Goal: Task Accomplishment & Management: Manage account settings

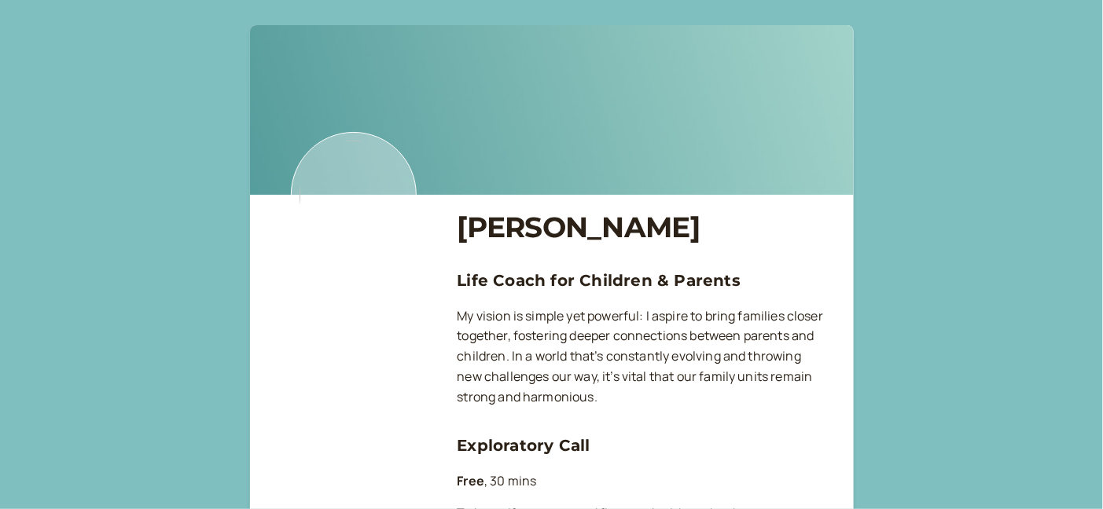
click at [350, 195] on img at bounding box center [354, 195] width 126 height 126
click at [373, 165] on img at bounding box center [354, 195] width 126 height 126
click at [343, 77] on img at bounding box center [552, 110] width 604 height 170
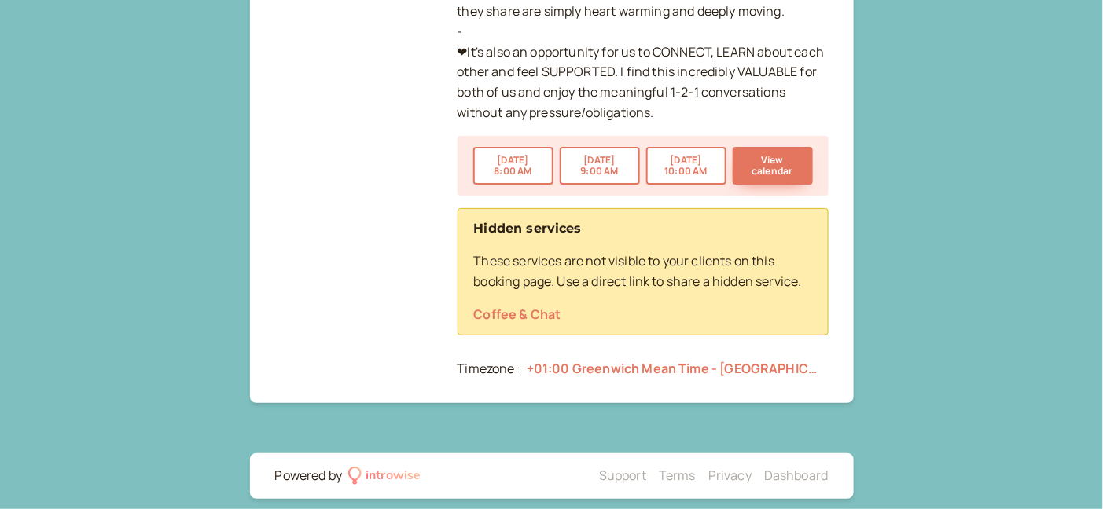
scroll to position [1820, 0]
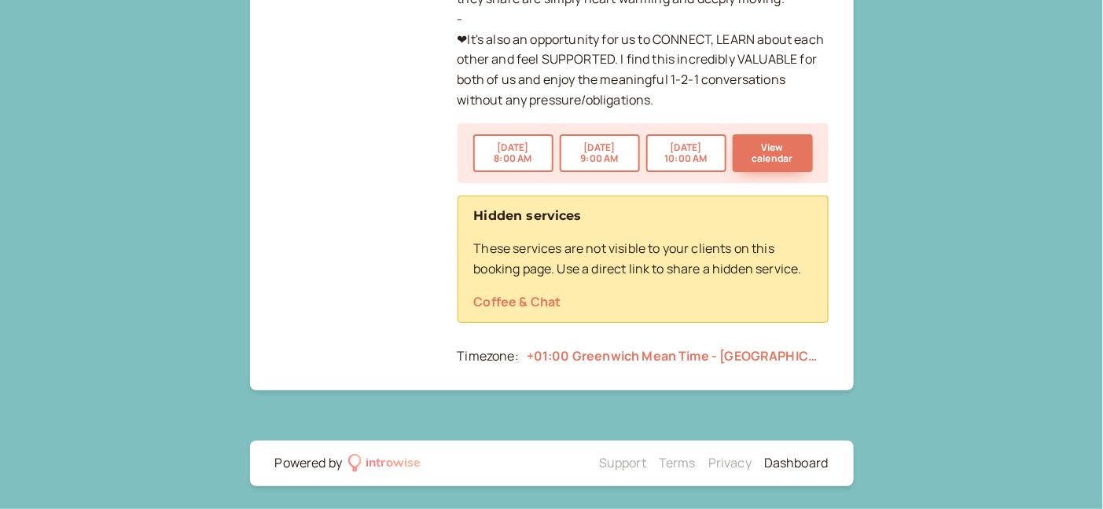
click at [802, 459] on link "Dashboard" at bounding box center [796, 462] width 64 height 17
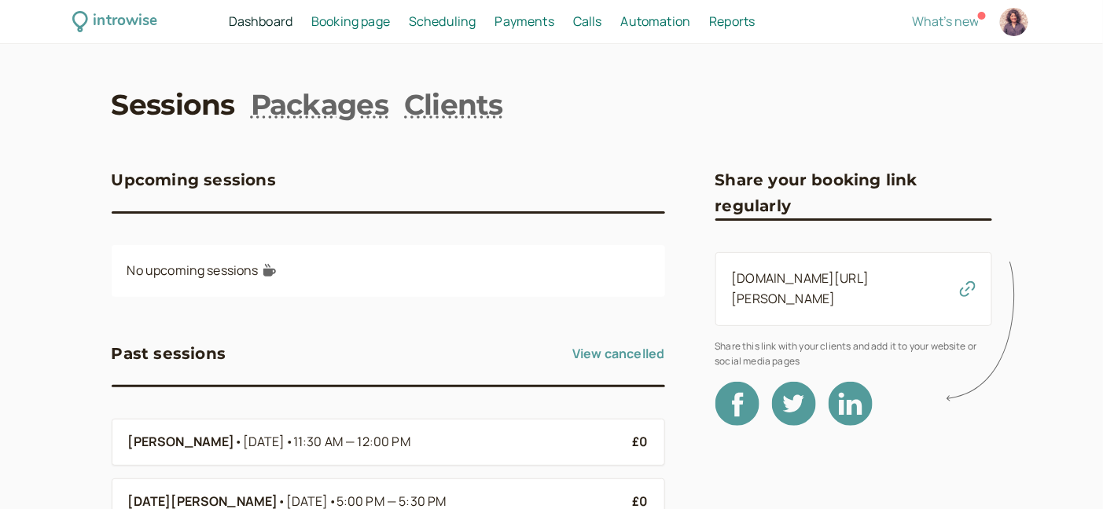
click at [446, 24] on span "Scheduling" at bounding box center [443, 21] width 68 height 17
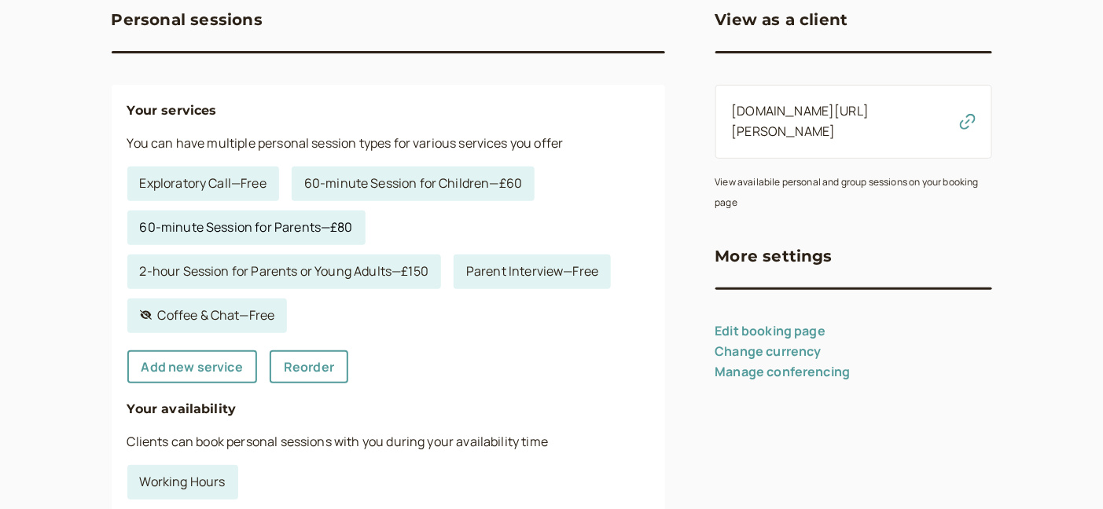
scroll to position [174, 0]
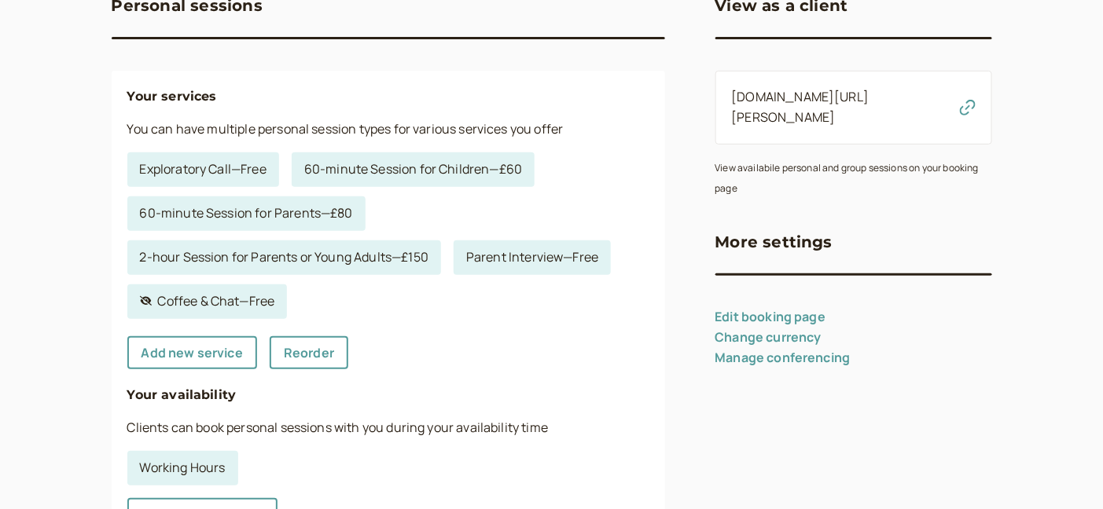
click at [740, 308] on link "Edit booking page" at bounding box center [770, 316] width 111 height 17
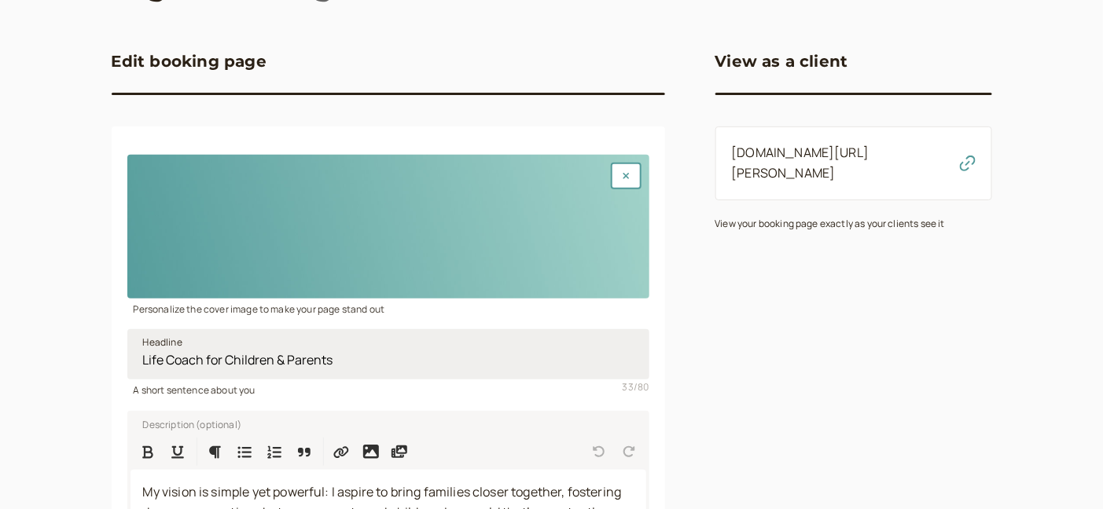
scroll to position [66, 0]
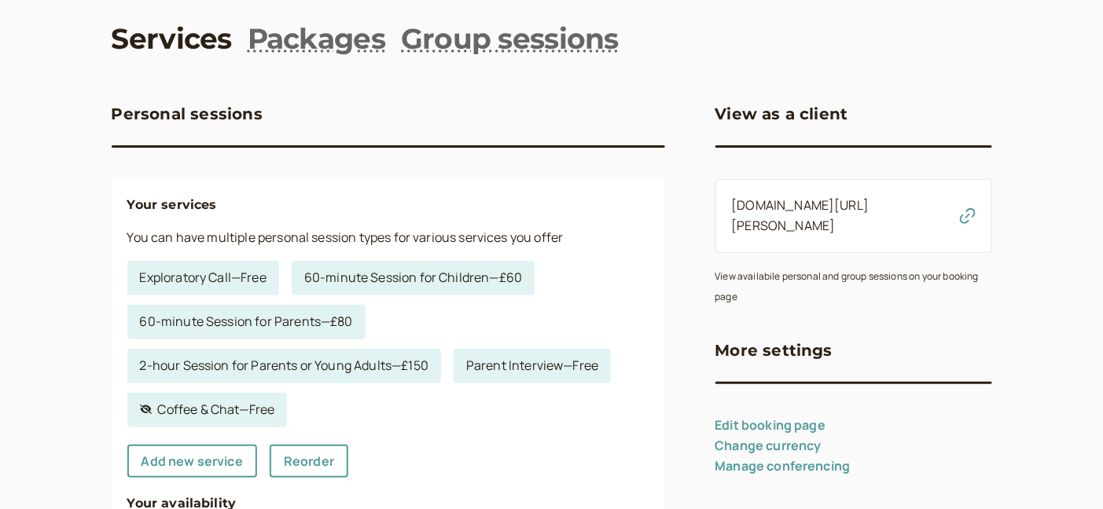
scroll to position [174, 0]
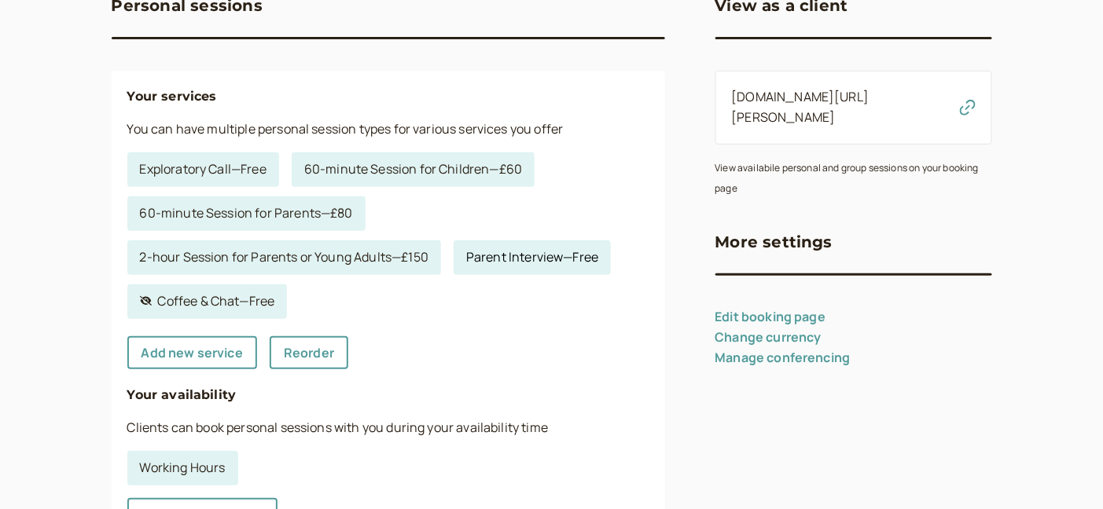
drag, startPoint x: 507, startPoint y: 259, endPoint x: 503, endPoint y: 249, distance: 10.9
click at [503, 249] on link "Parent Interview — Free" at bounding box center [532, 258] width 157 height 35
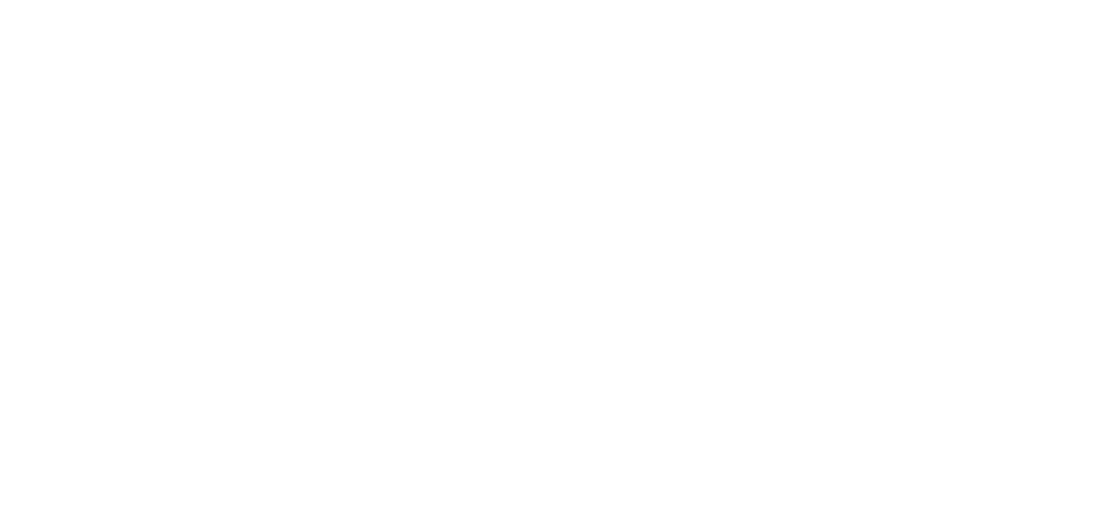
select select "60"
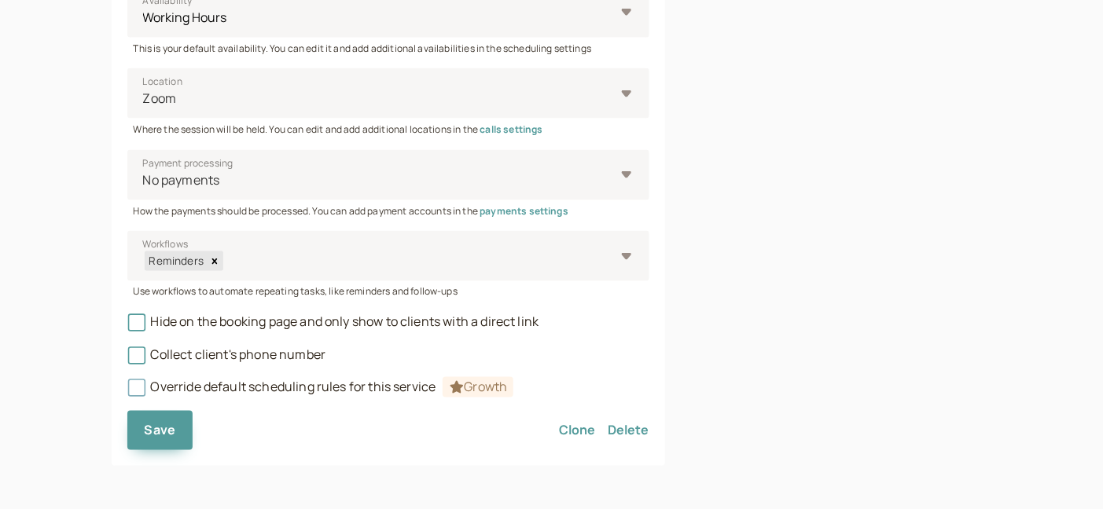
scroll to position [701, 0]
click at [632, 431] on button "Delete" at bounding box center [628, 430] width 41 height 39
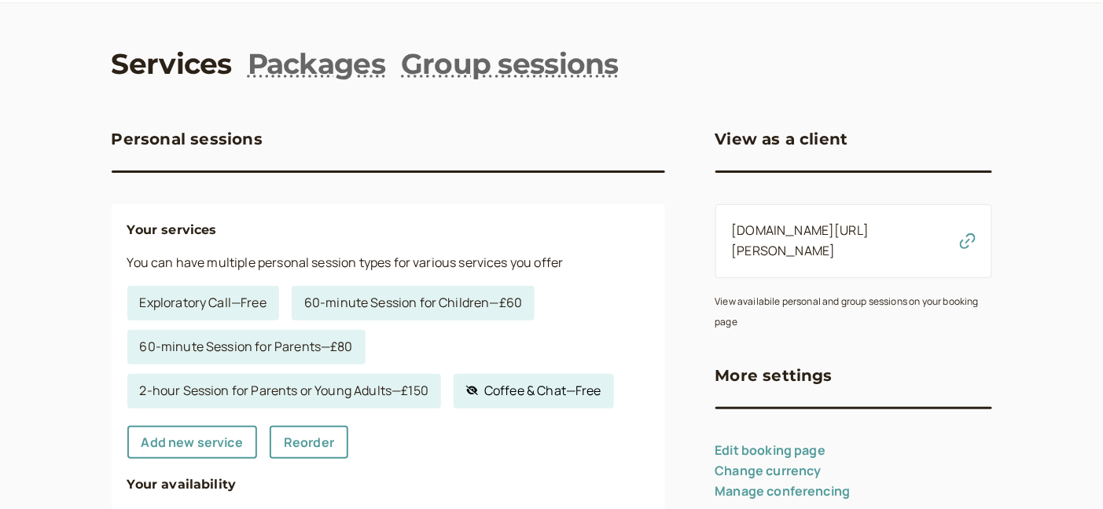
scroll to position [174, 0]
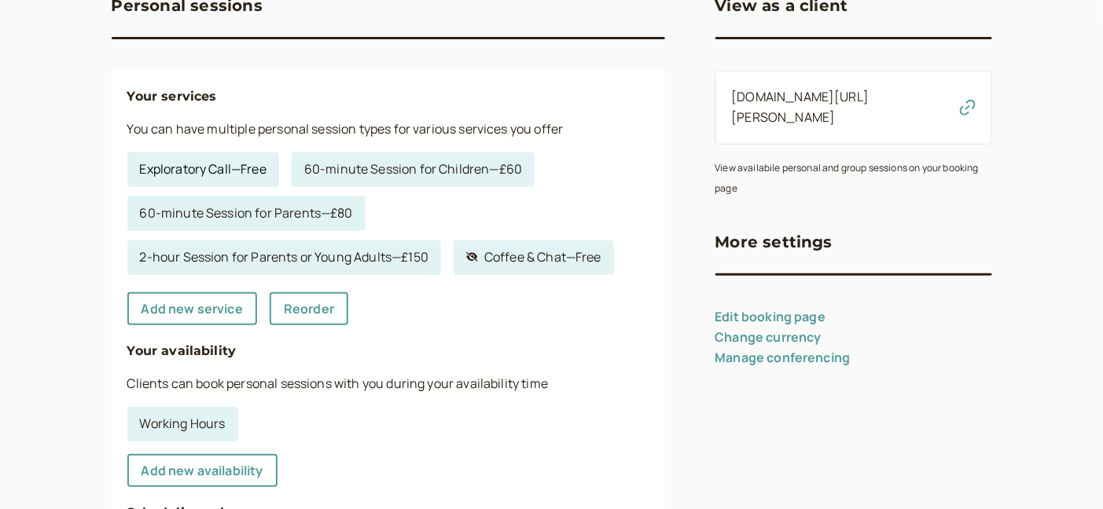
click at [221, 168] on link "Exploratory Call — Free" at bounding box center [203, 169] width 152 height 35
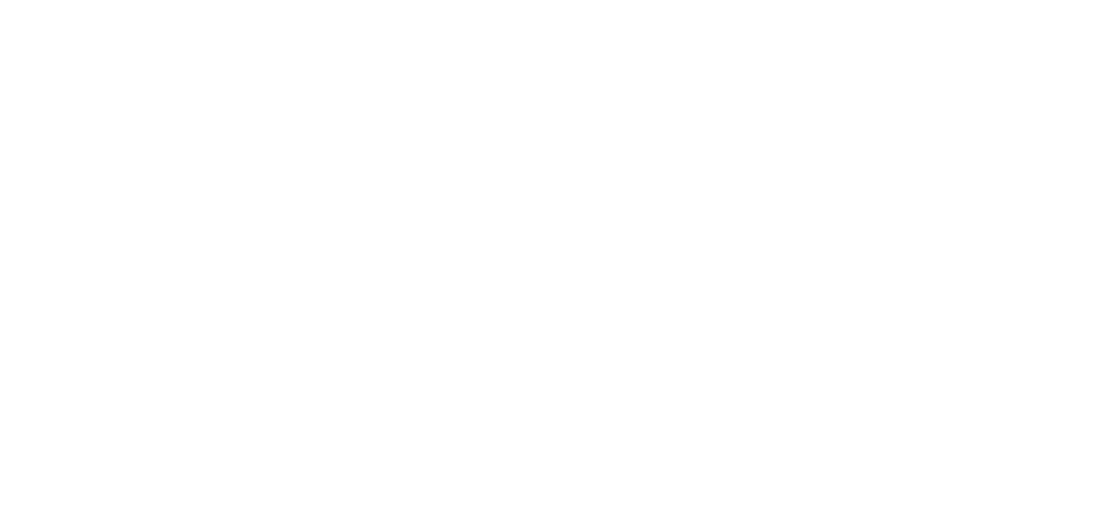
select select "30"
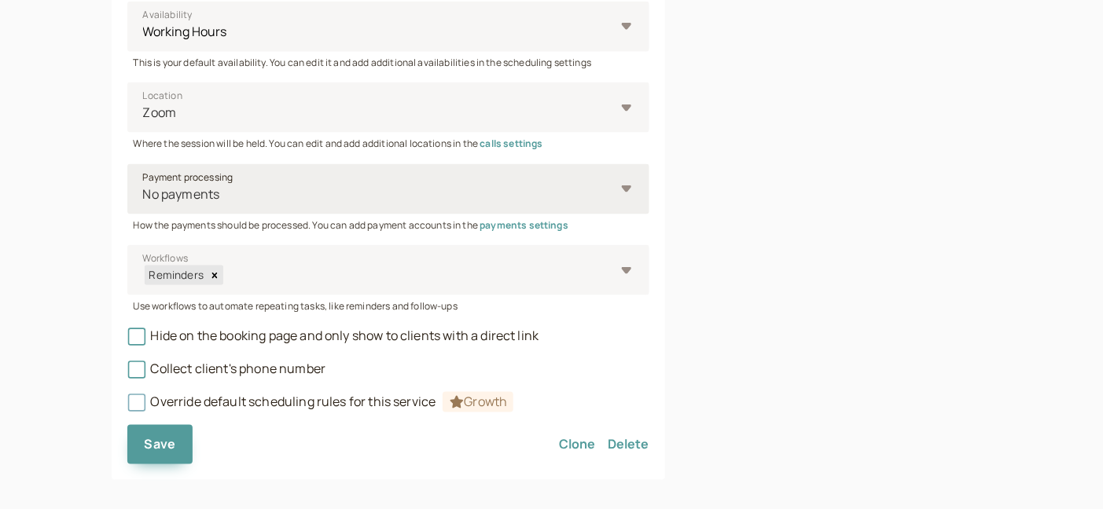
scroll to position [697, 0]
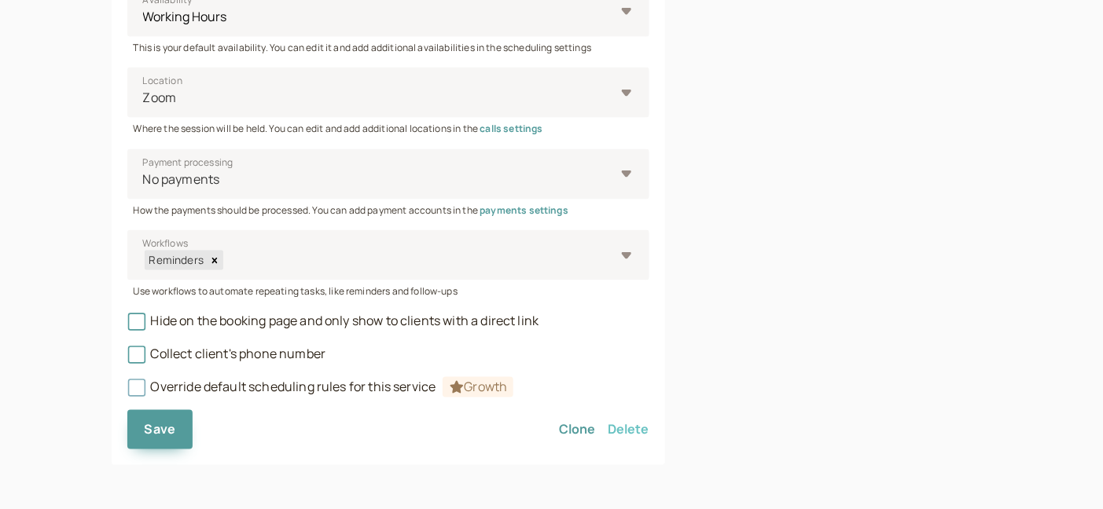
click at [622, 428] on button "Delete" at bounding box center [628, 429] width 41 height 39
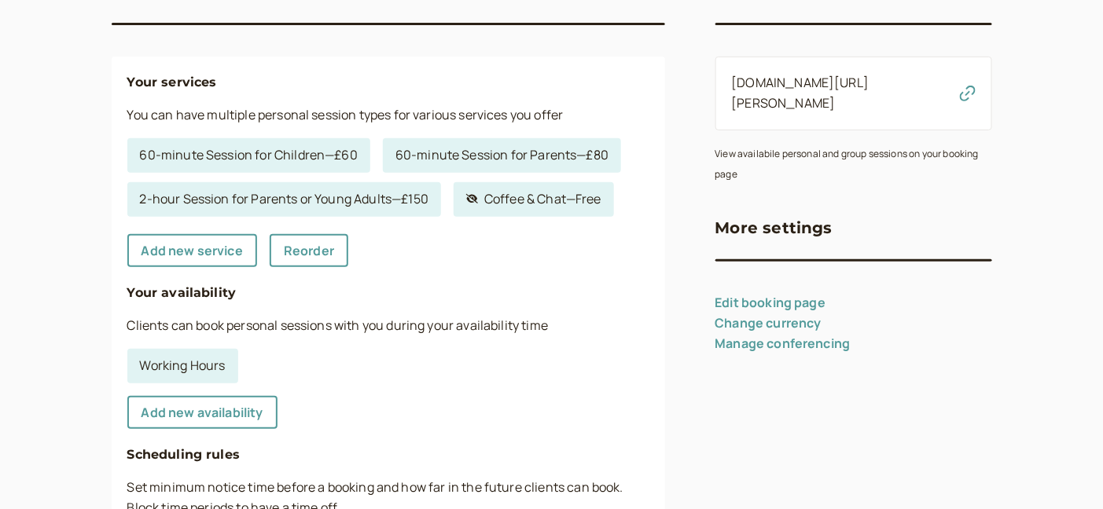
scroll to position [174, 0]
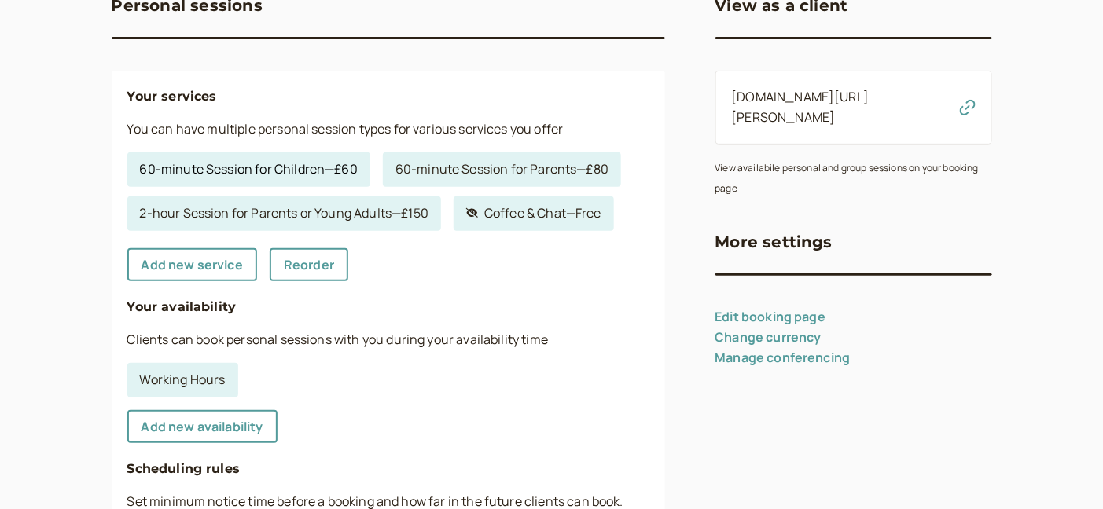
click at [283, 171] on link "60-minute Session for Children — £60" at bounding box center [248, 169] width 243 height 35
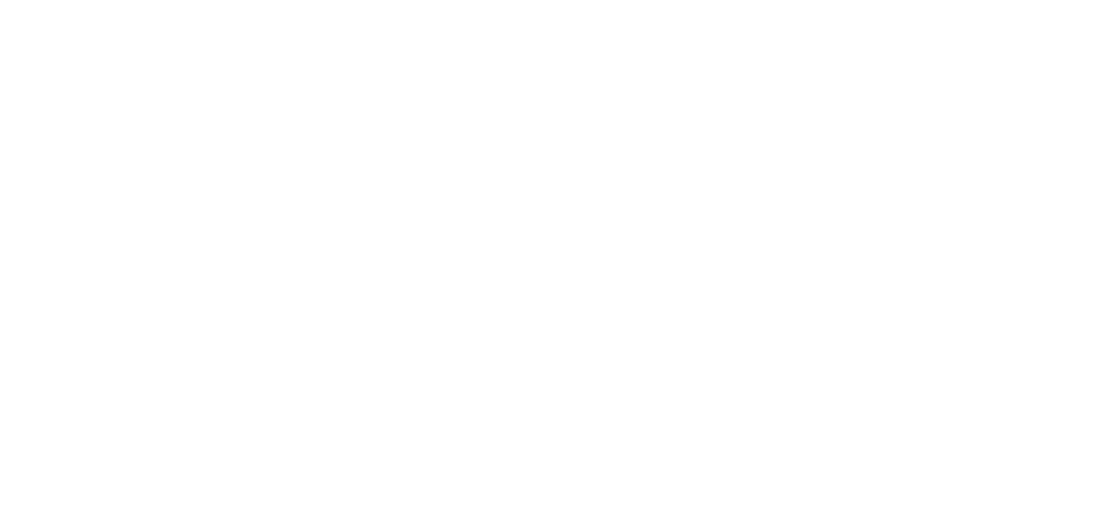
select select "60"
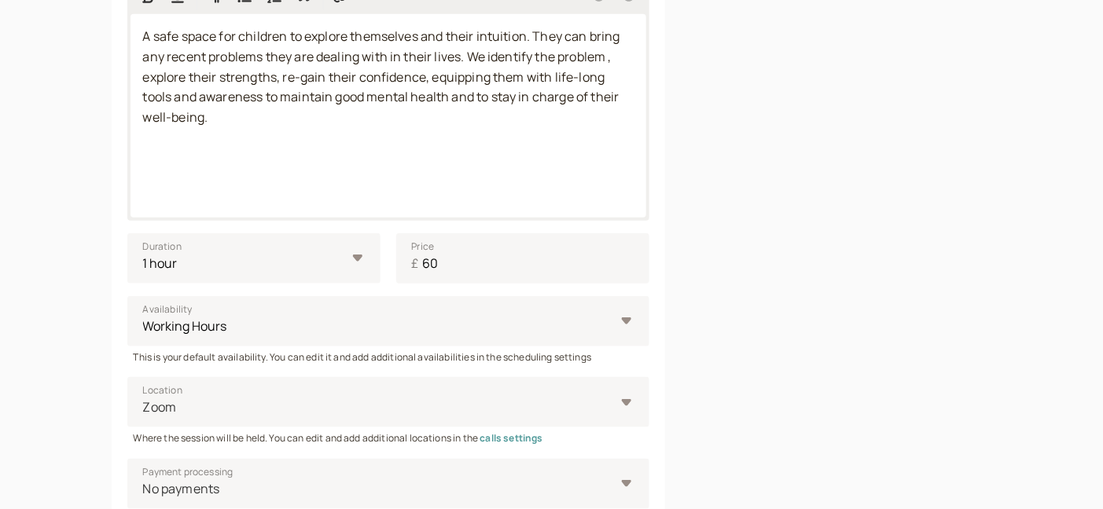
scroll to position [436, 0]
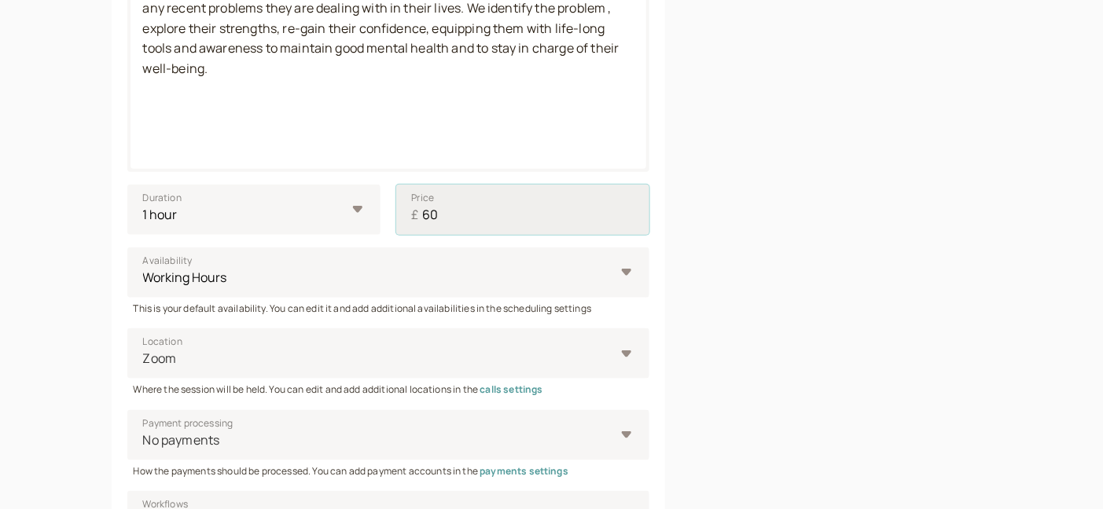
click at [447, 218] on input "60" at bounding box center [522, 210] width 253 height 50
type input "6"
click at [755, 164] on div "Link to this service introwise.com/soumya-karkera/services/500e236f02" at bounding box center [853, 213] width 277 height 1026
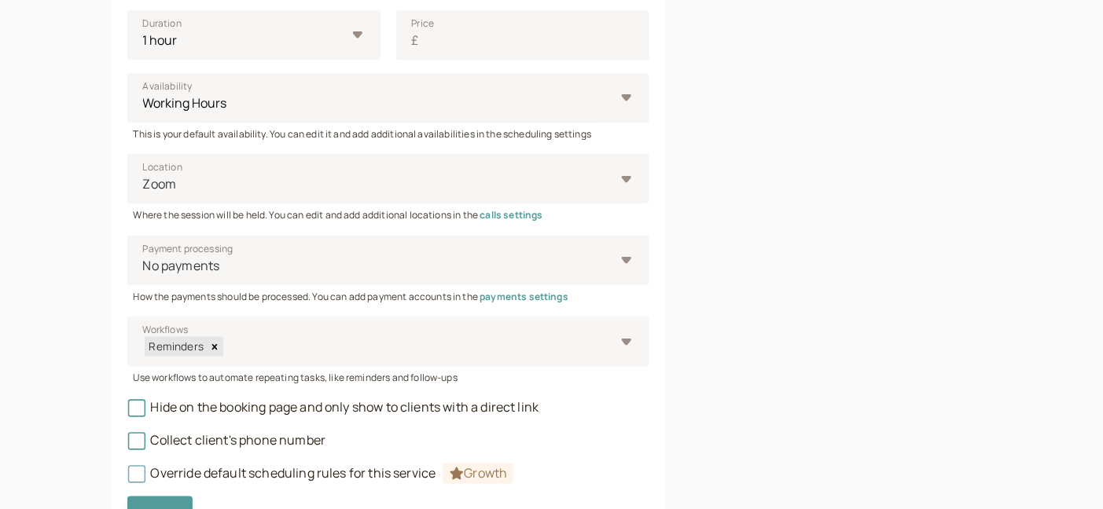
scroll to position [697, 0]
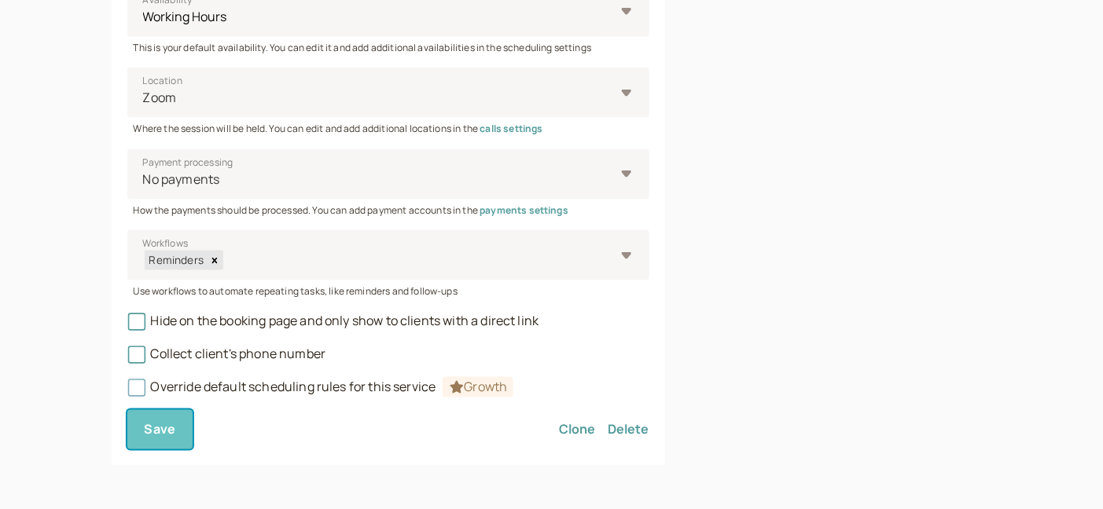
click at [166, 434] on span "Save" at bounding box center [160, 429] width 31 height 17
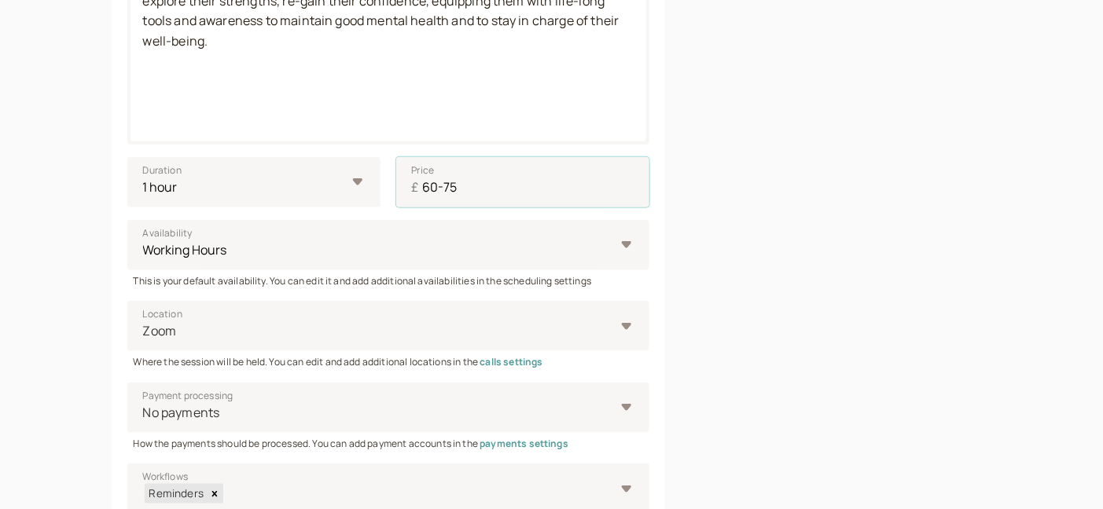
scroll to position [478, 0]
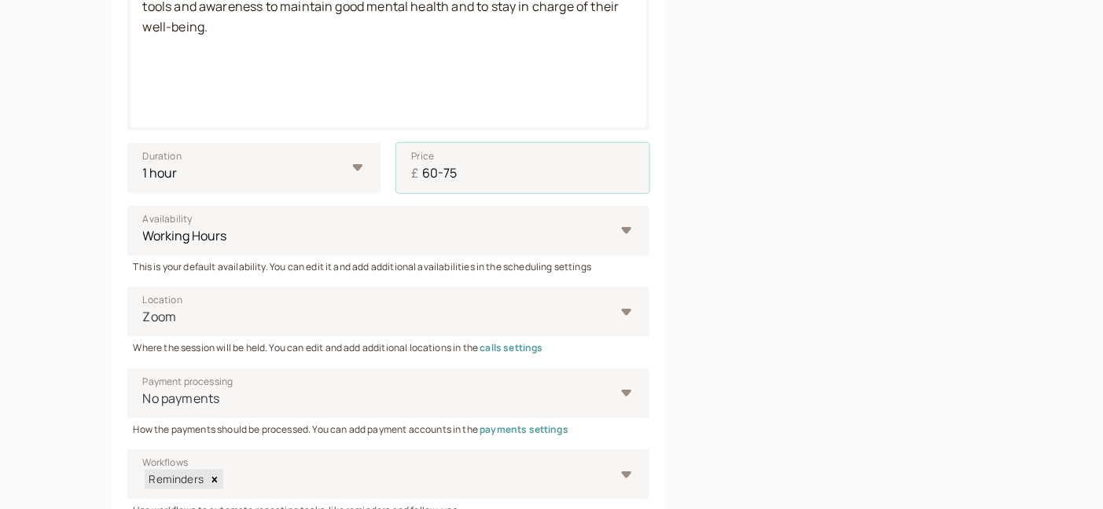
type input "60-75"
click at [731, 230] on div "Link to this service introwise.com/soumya-karkera/services/500e236f02" at bounding box center [853, 171] width 277 height 1026
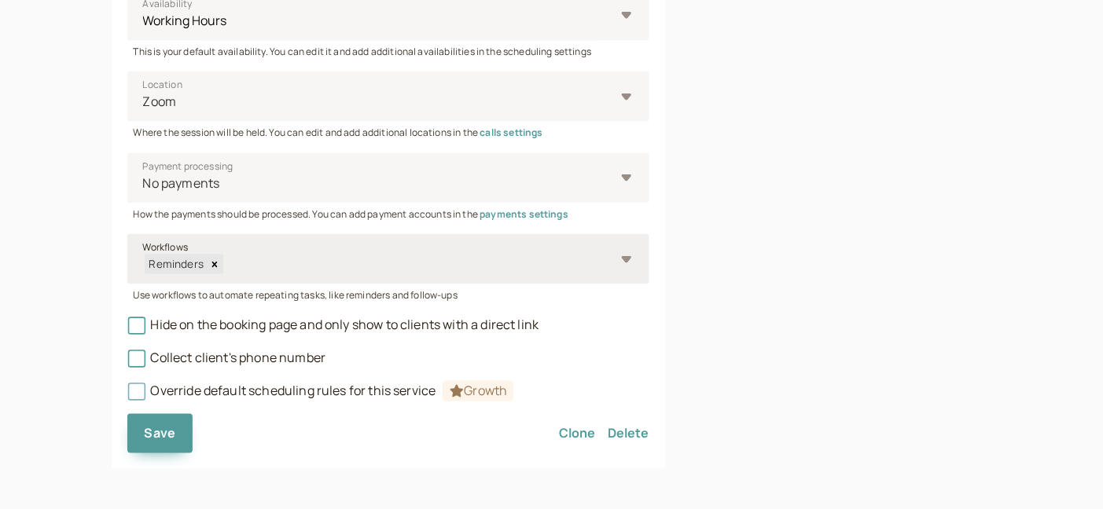
scroll to position [697, 0]
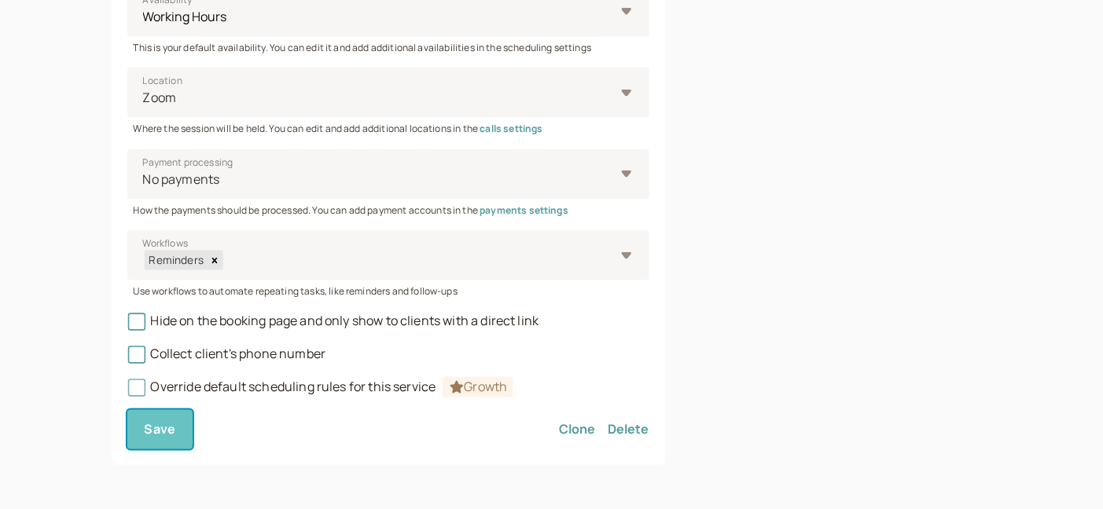
click at [162, 423] on span "Save" at bounding box center [160, 429] width 31 height 17
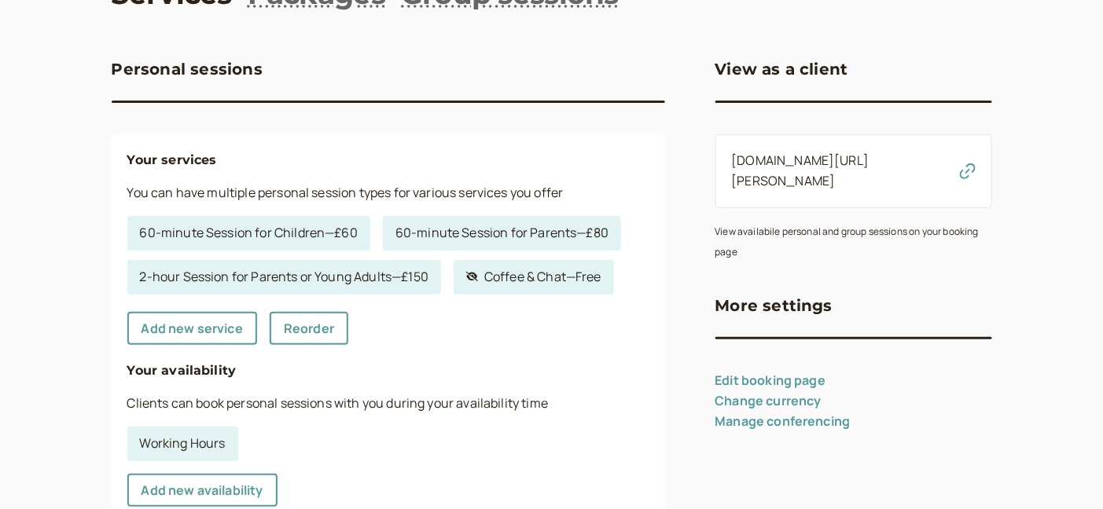
scroll to position [174, 0]
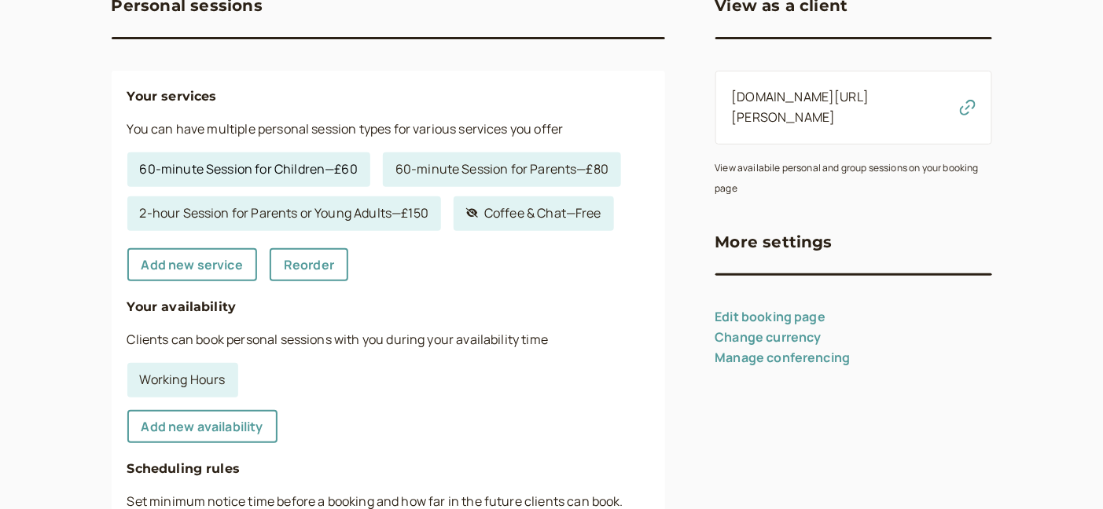
click at [265, 171] on link "60-minute Session for Children — £60" at bounding box center [248, 169] width 243 height 35
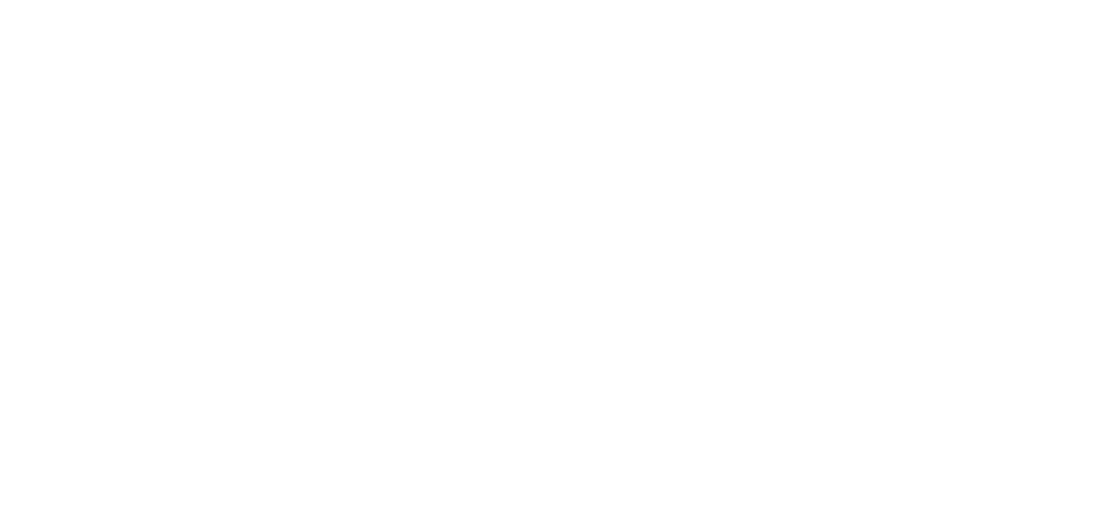
select select "60"
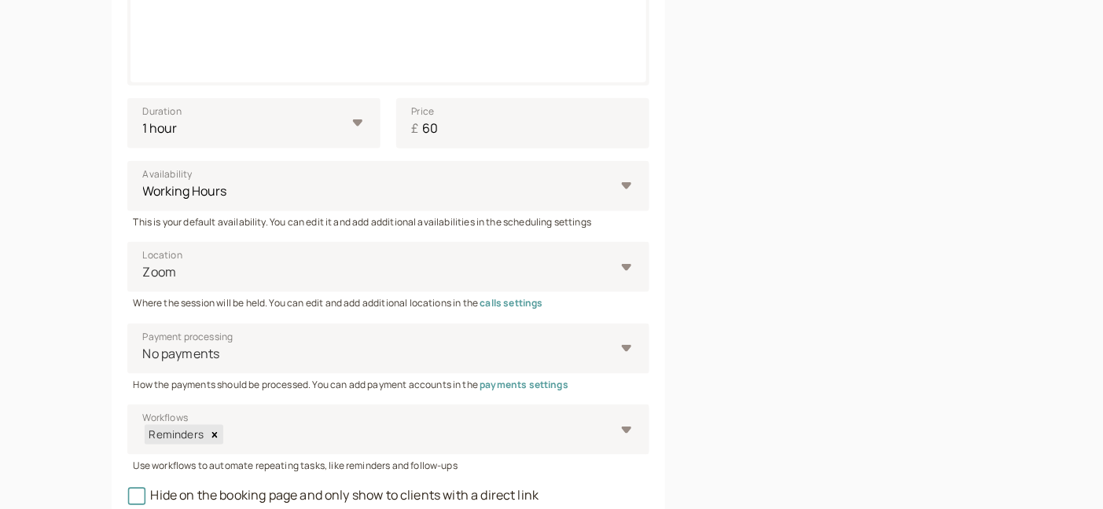
scroll to position [523, 0]
click at [451, 125] on input "60" at bounding box center [522, 122] width 253 height 50
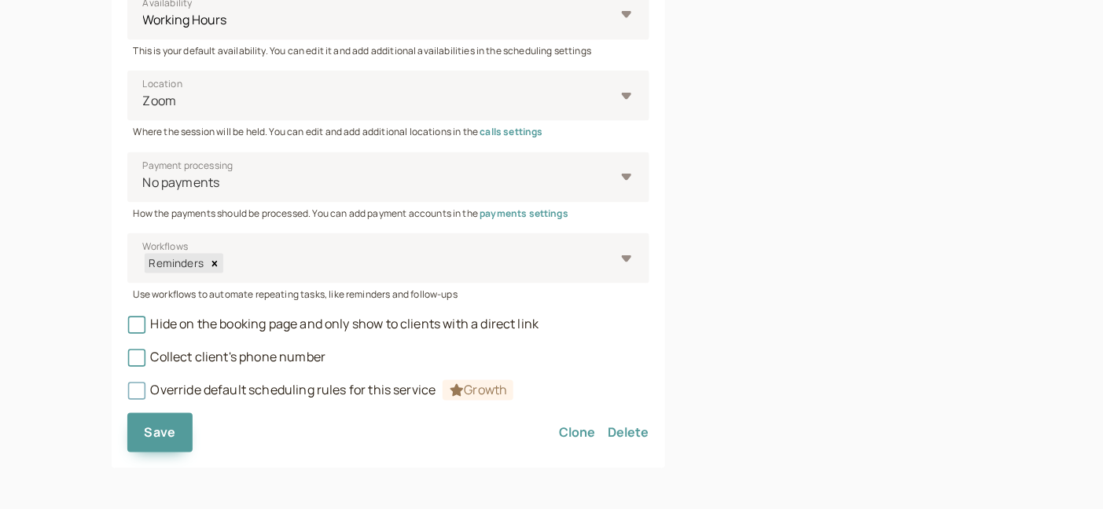
scroll to position [697, 0]
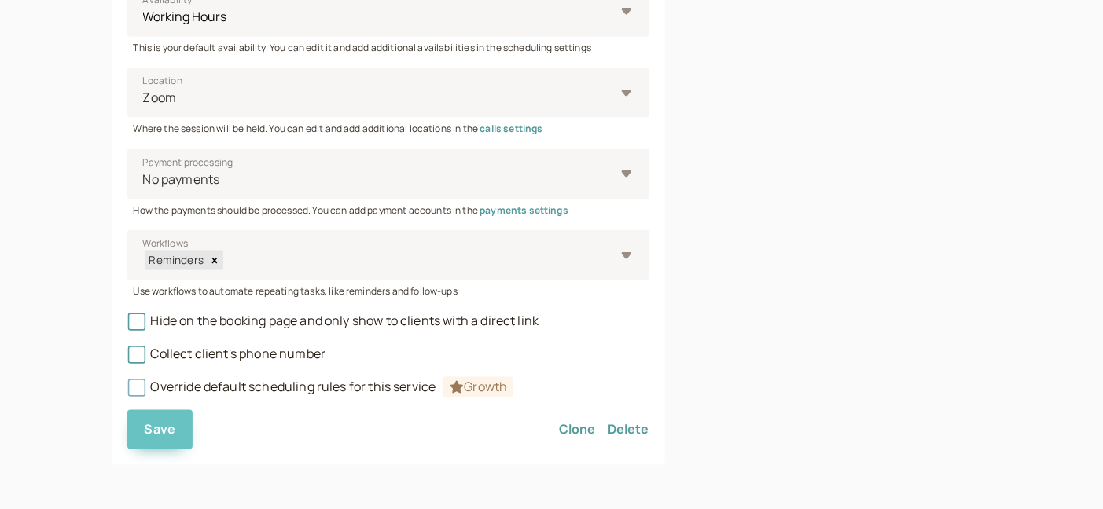
type input "60 ono"
click at [148, 425] on span "Save" at bounding box center [160, 429] width 31 height 17
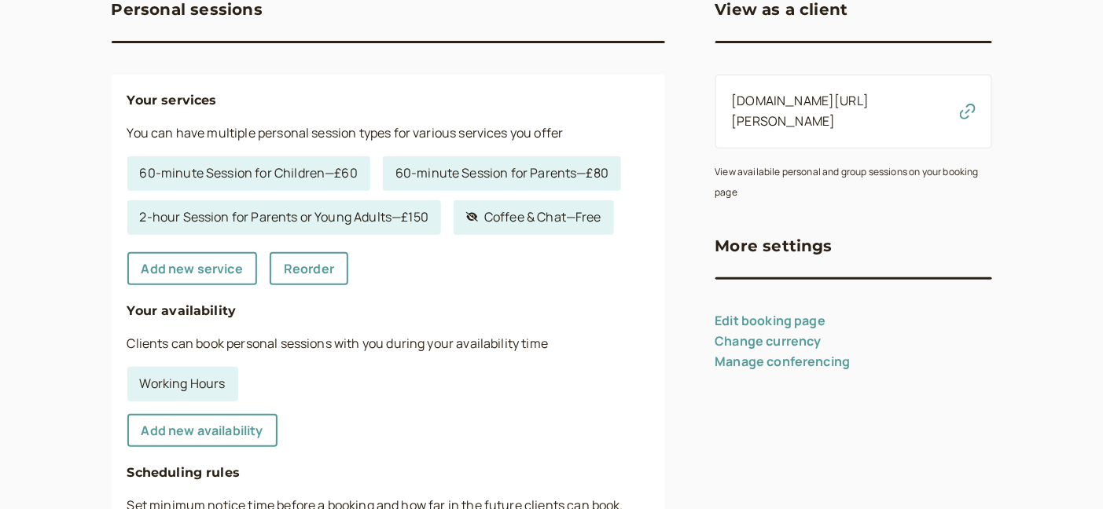
scroll to position [174, 0]
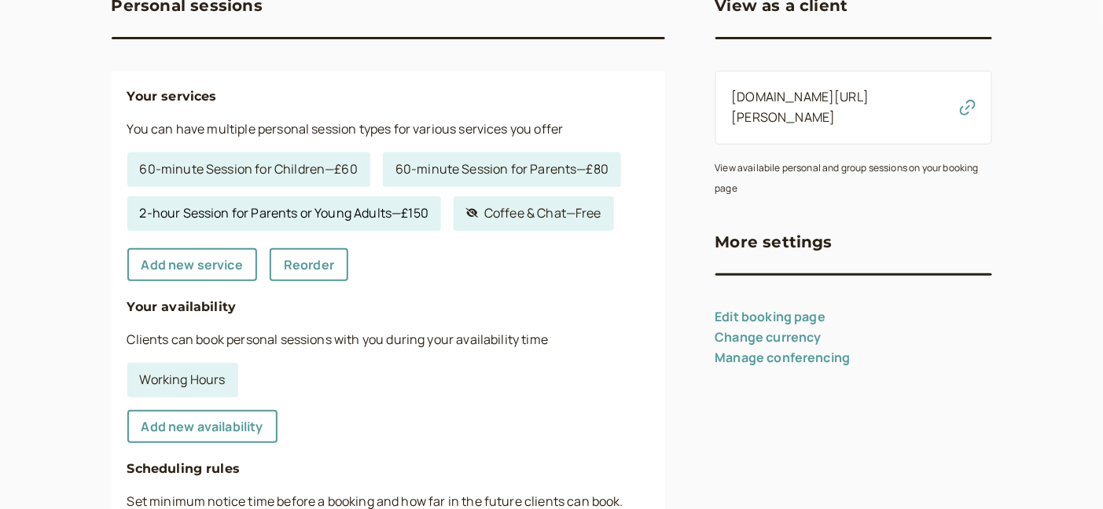
click at [314, 218] on link "2-hour Session for Parents or Young Adults — £150" at bounding box center [284, 213] width 314 height 35
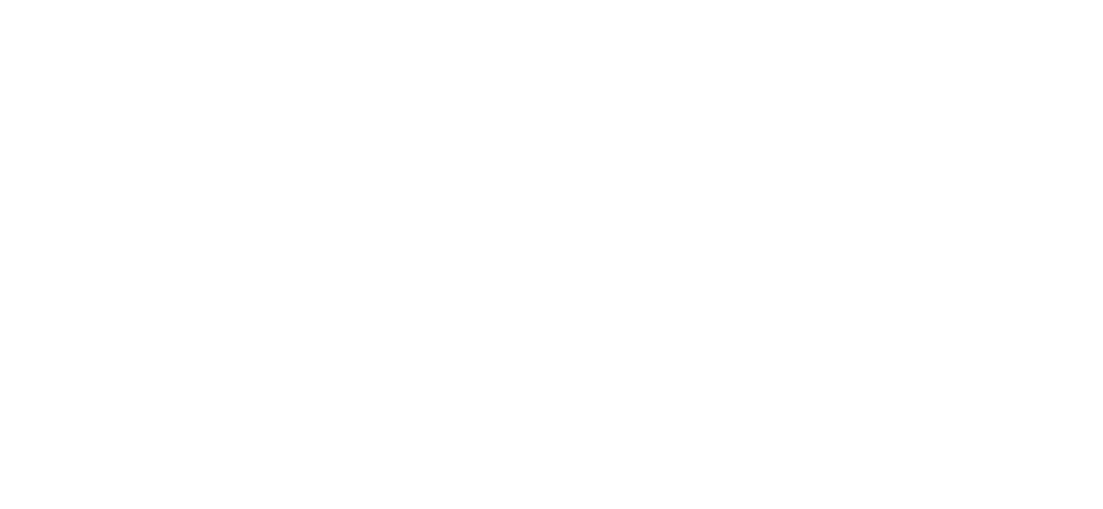
select select "120"
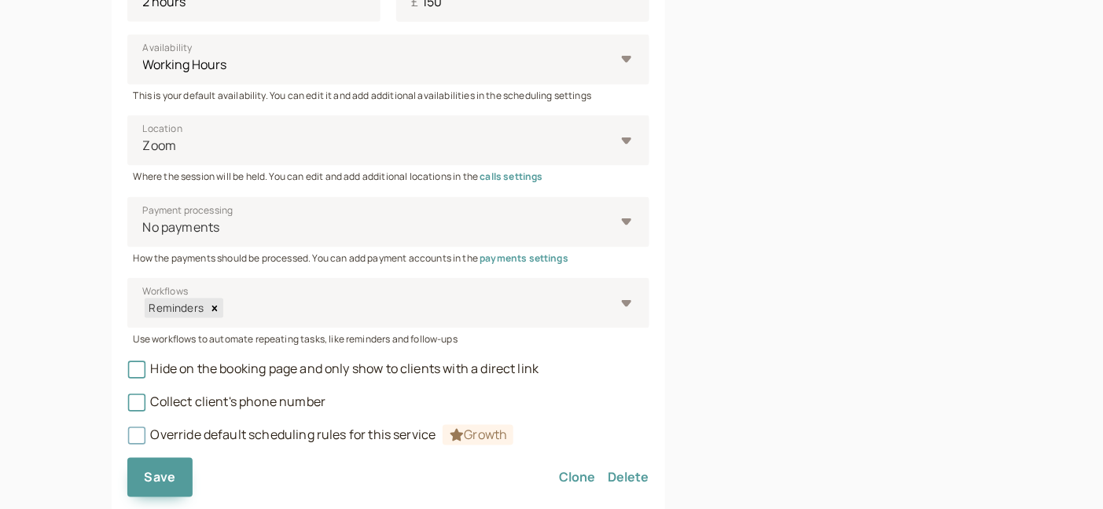
scroll to position [697, 0]
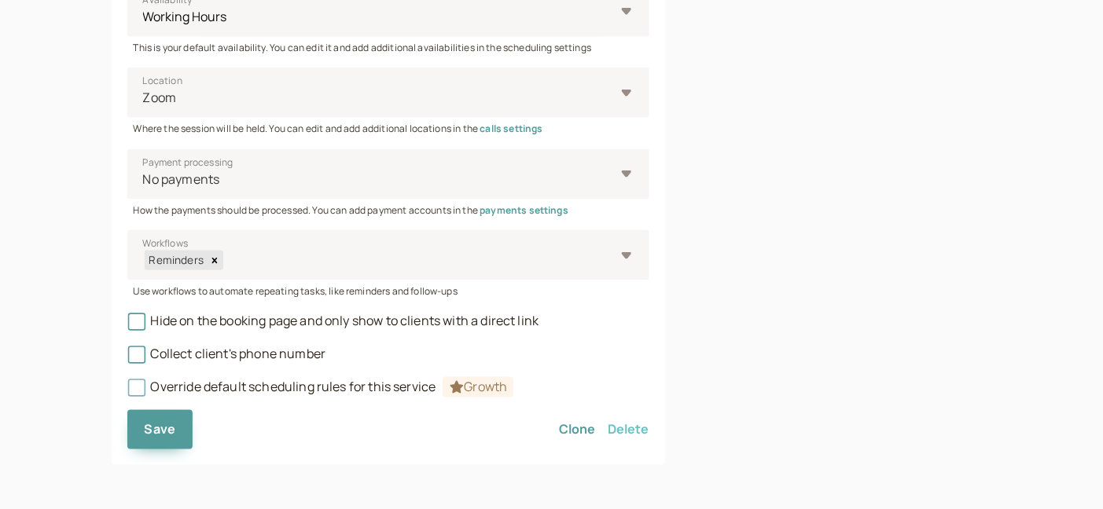
click at [633, 427] on button "Delete" at bounding box center [628, 429] width 41 height 39
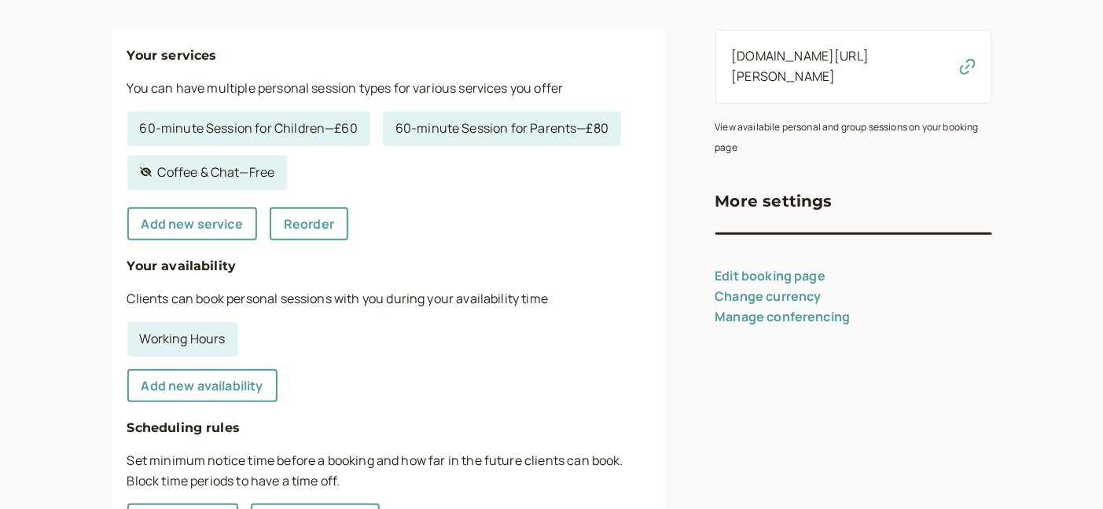
scroll to position [181, 0]
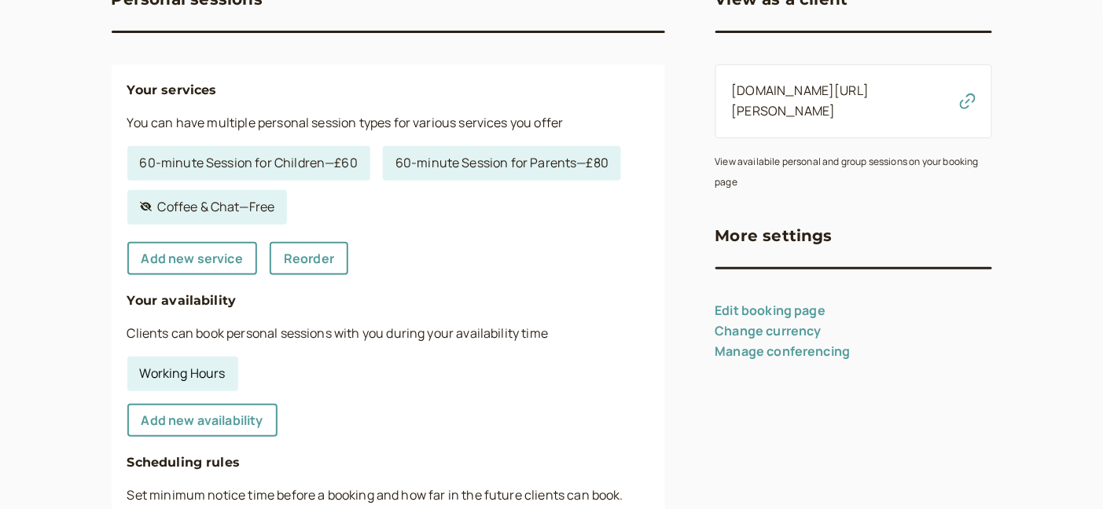
click at [158, 371] on link "Working Hours" at bounding box center [182, 374] width 111 height 35
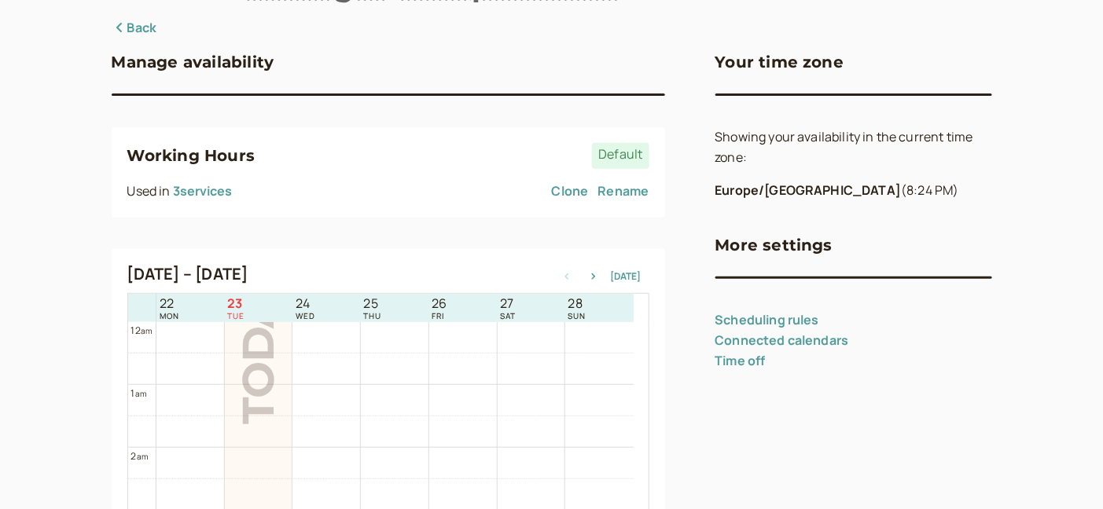
scroll to position [74, 0]
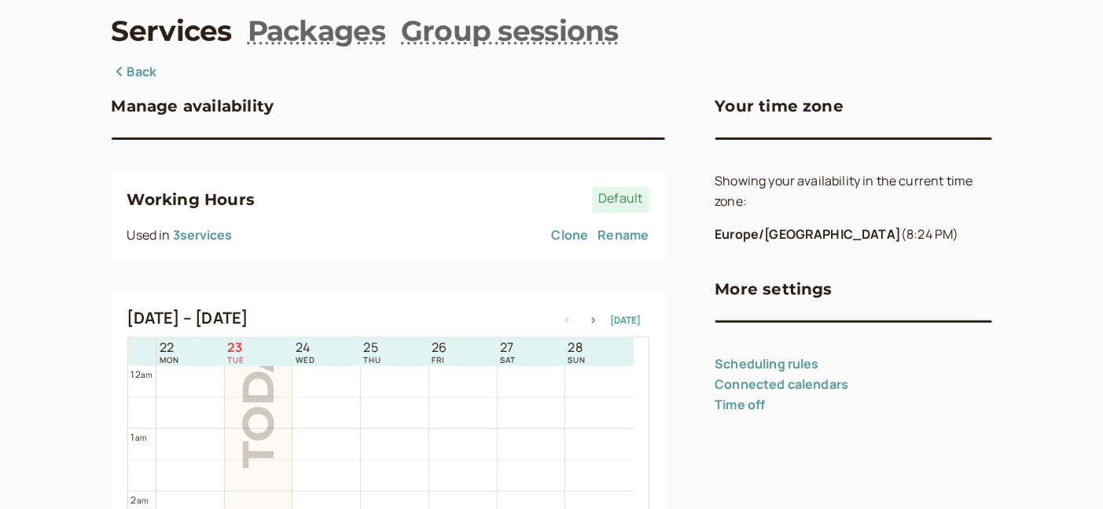
click at [219, 105] on h3 "Manage availability" at bounding box center [193, 106] width 163 height 25
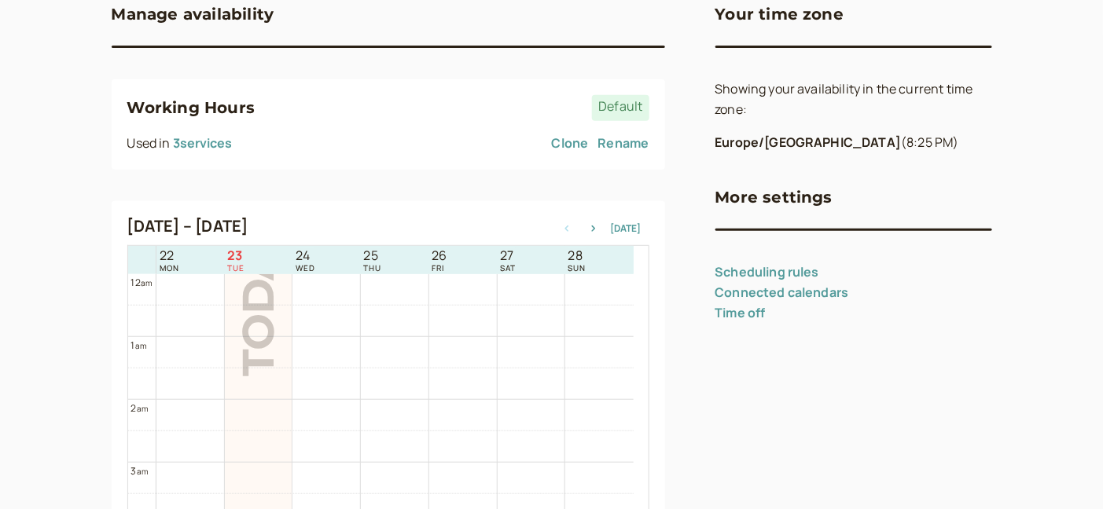
scroll to position [174, 0]
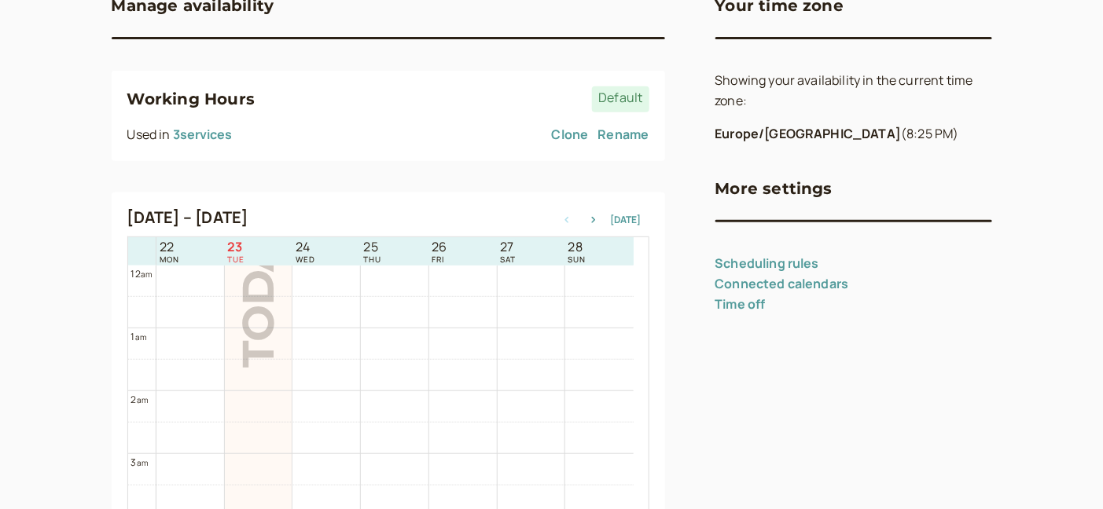
click at [766, 263] on link "Scheduling rules" at bounding box center [767, 263] width 105 height 17
select select "15"
select select "4320"
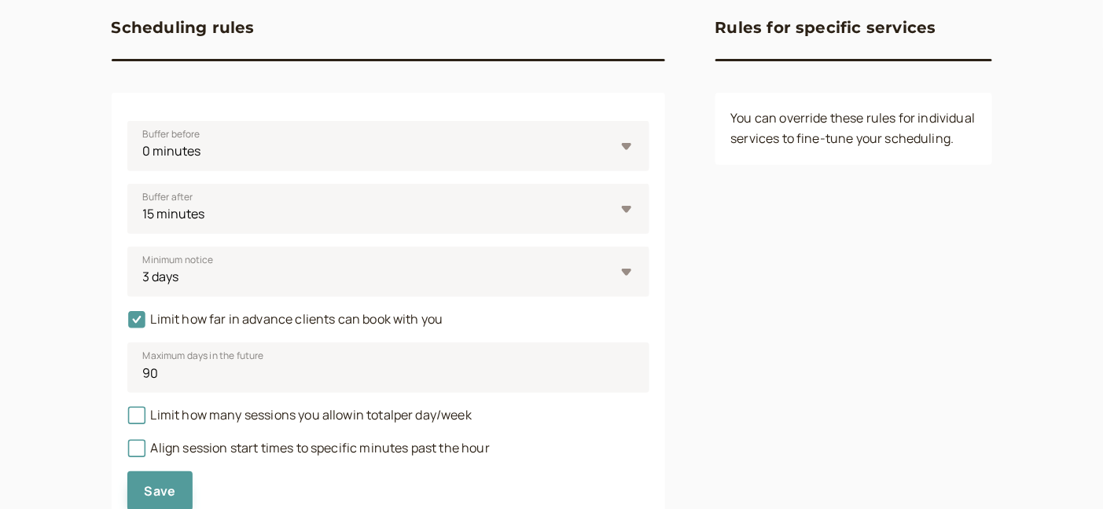
scroll to position [213, 0]
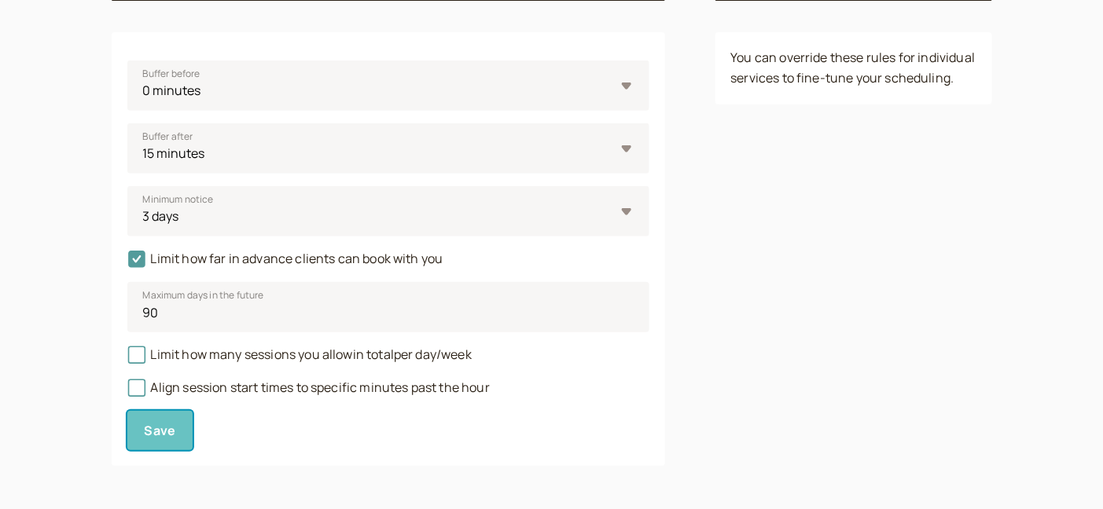
click at [159, 434] on span "Save" at bounding box center [160, 430] width 31 height 17
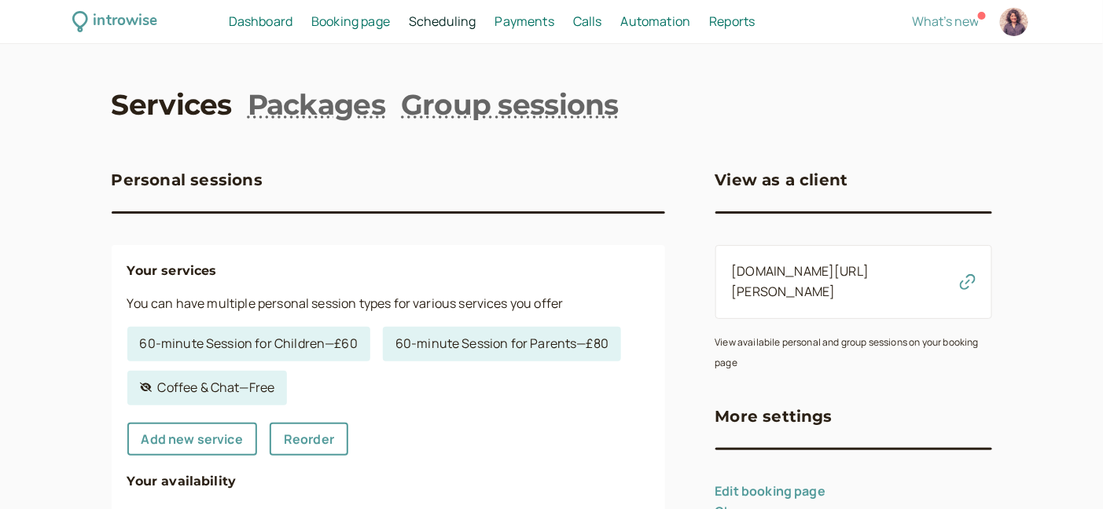
click at [645, 20] on span "Automation" at bounding box center [656, 21] width 70 height 17
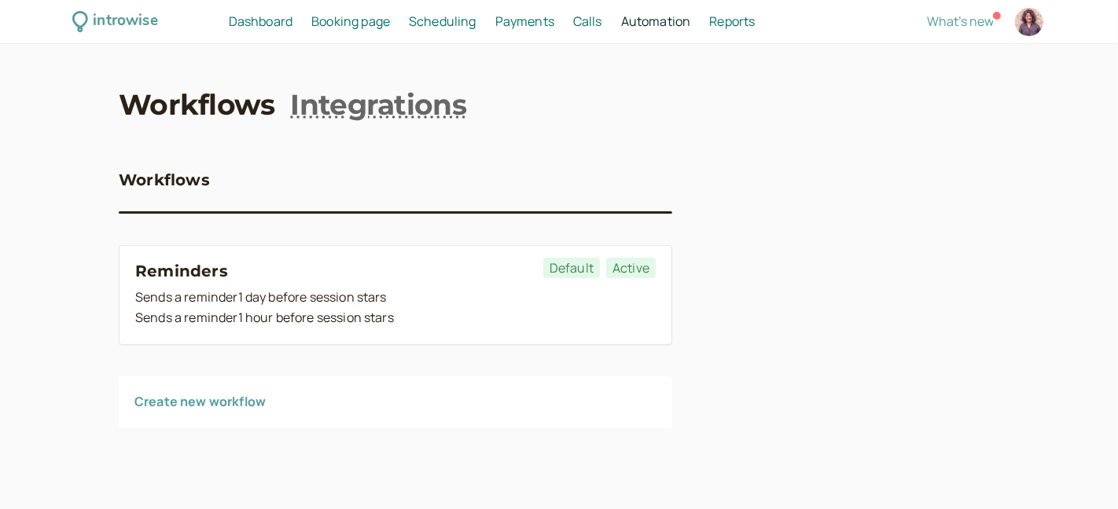
click at [720, 20] on span "Reports" at bounding box center [732, 21] width 46 height 17
select select "last30Days"
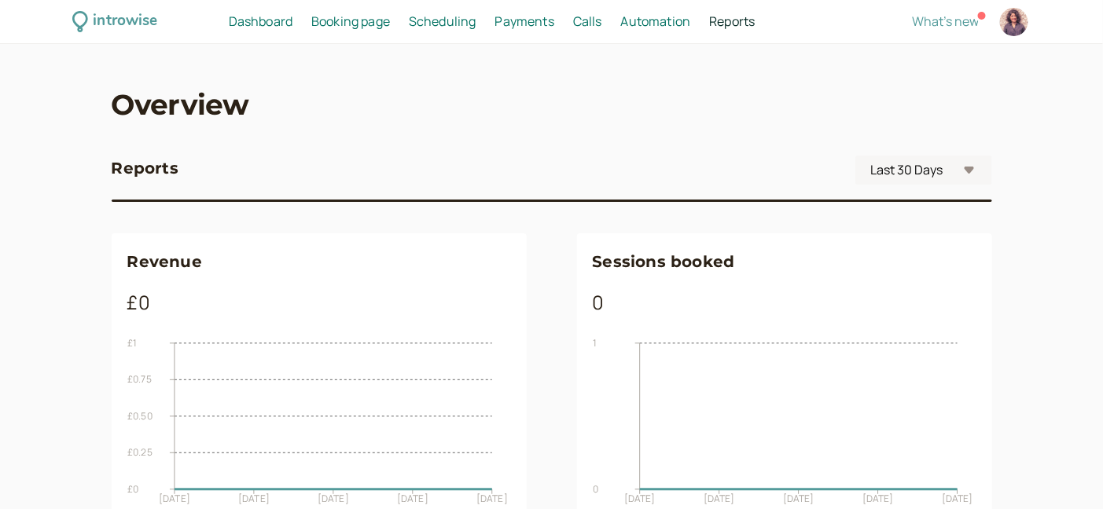
click at [526, 23] on span "Payments" at bounding box center [524, 21] width 59 height 17
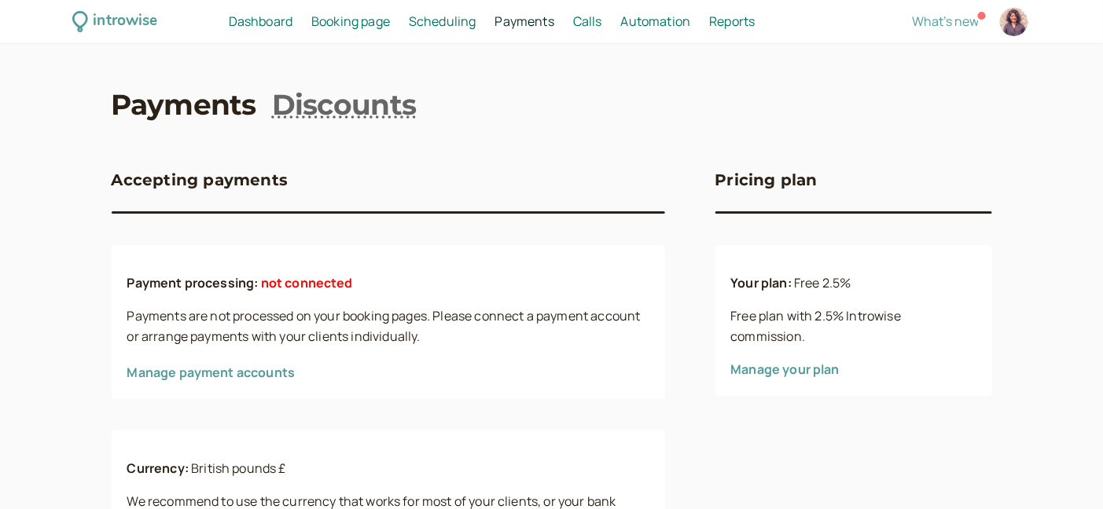
click at [353, 21] on span "Booking page" at bounding box center [350, 21] width 79 height 17
